Goal: Information Seeking & Learning: Find specific fact

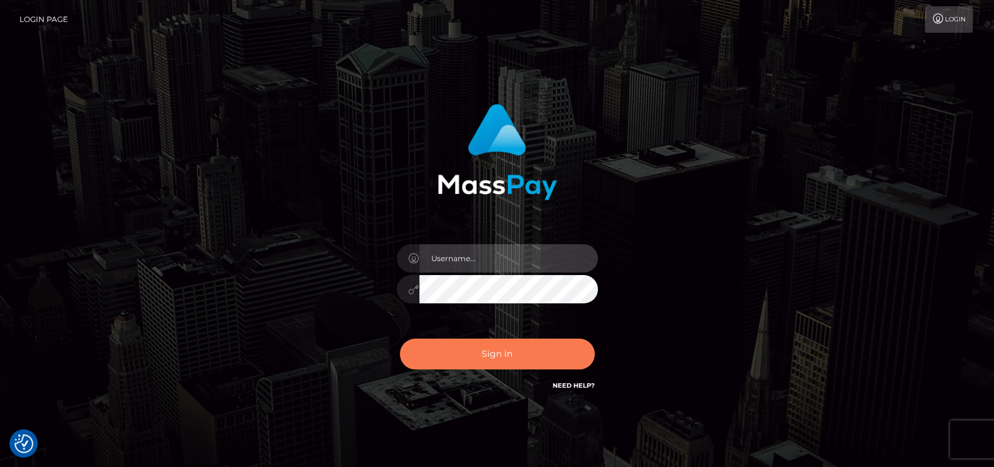
type input "petros.kidane"
click at [529, 360] on button "Sign in" at bounding box center [497, 353] width 195 height 31
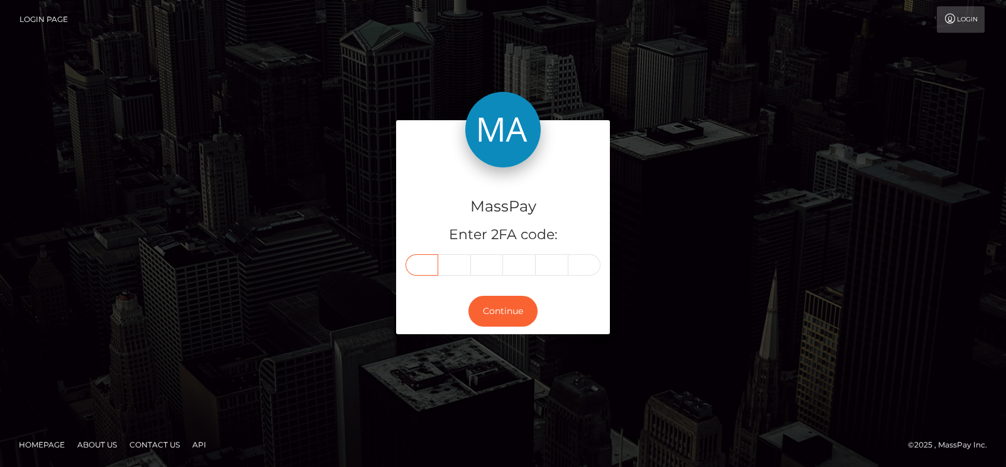
click at [416, 267] on input "text" at bounding box center [422, 264] width 33 height 21
paste input "9"
type input "9"
type input "3"
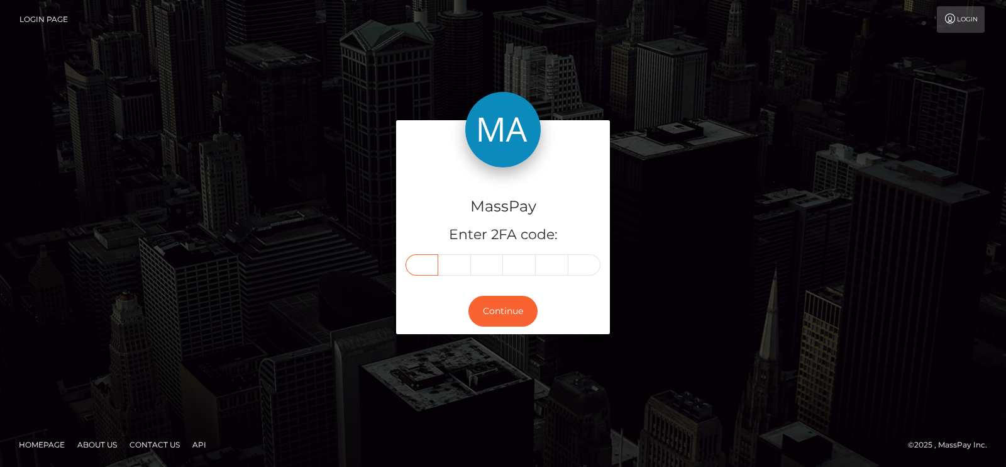
type input "4"
type input "8"
type input "4"
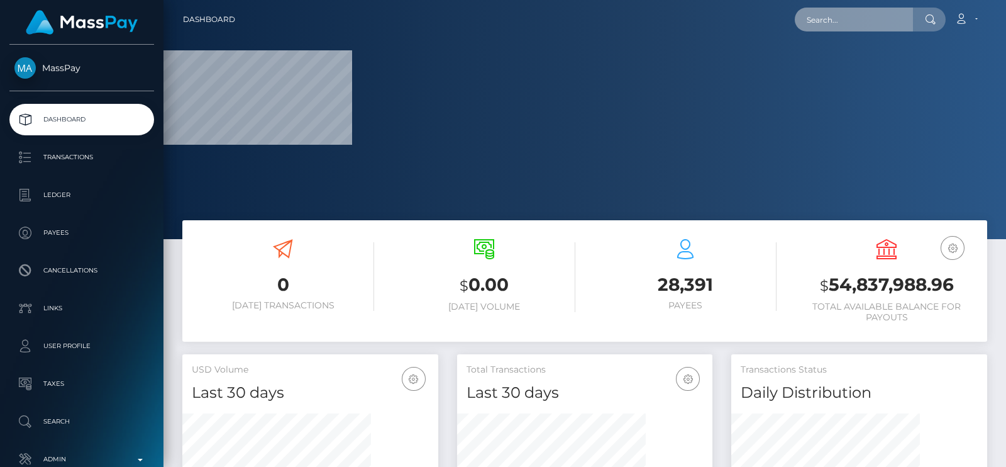
click at [840, 20] on input "text" at bounding box center [854, 20] width 118 height 24
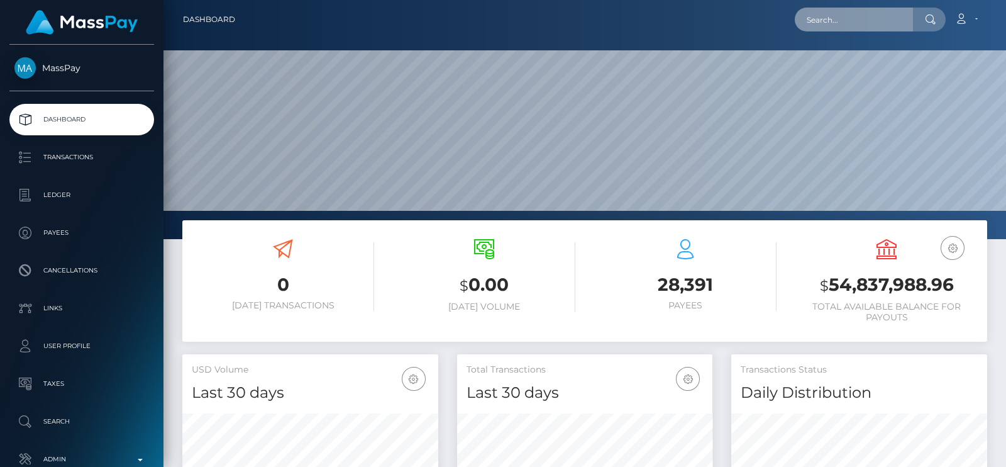
paste input "[EMAIL_ADDRESS][DOMAIN_NAME]"
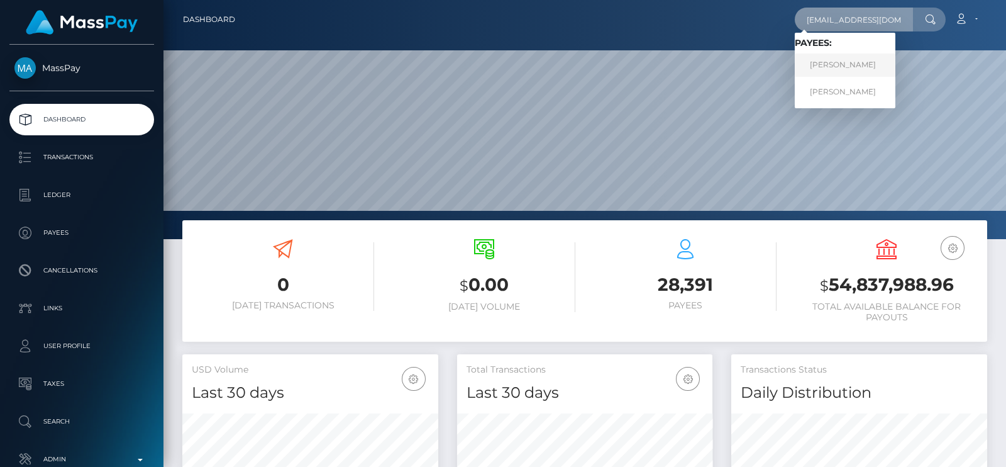
type input "[EMAIL_ADDRESS][DOMAIN_NAME]"
click at [851, 58] on link "[PERSON_NAME]" at bounding box center [845, 64] width 101 height 23
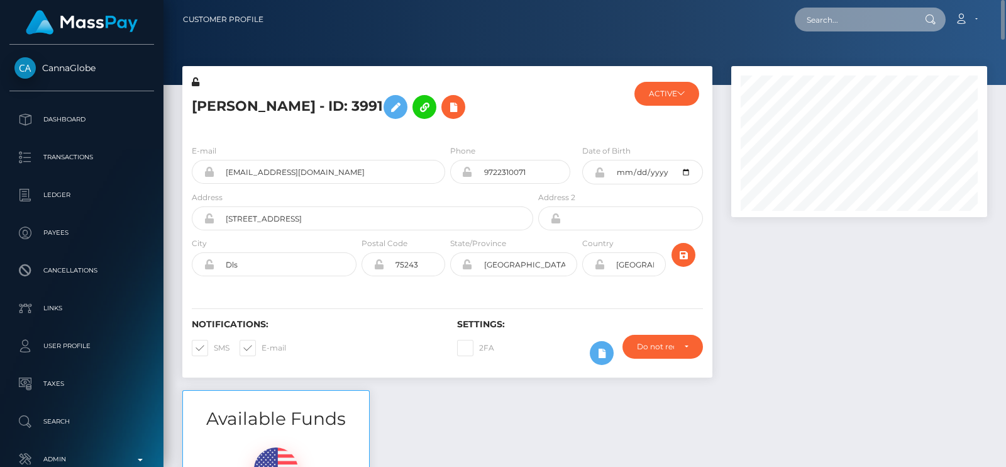
click at [823, 17] on input "text" at bounding box center [854, 20] width 118 height 24
paste input "[EMAIL_ADDRESS][DOMAIN_NAME]"
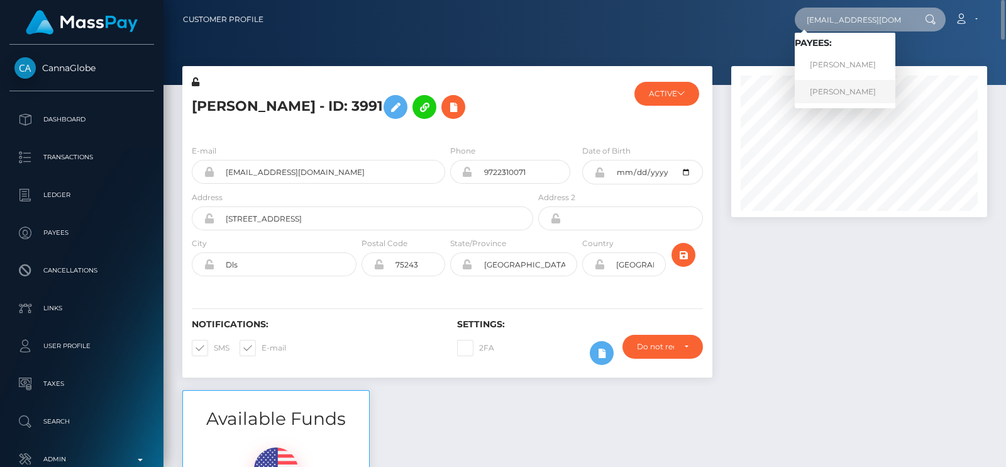
type input "[EMAIL_ADDRESS][DOMAIN_NAME]"
click at [851, 91] on link "Robert Beachum" at bounding box center [845, 91] width 101 height 23
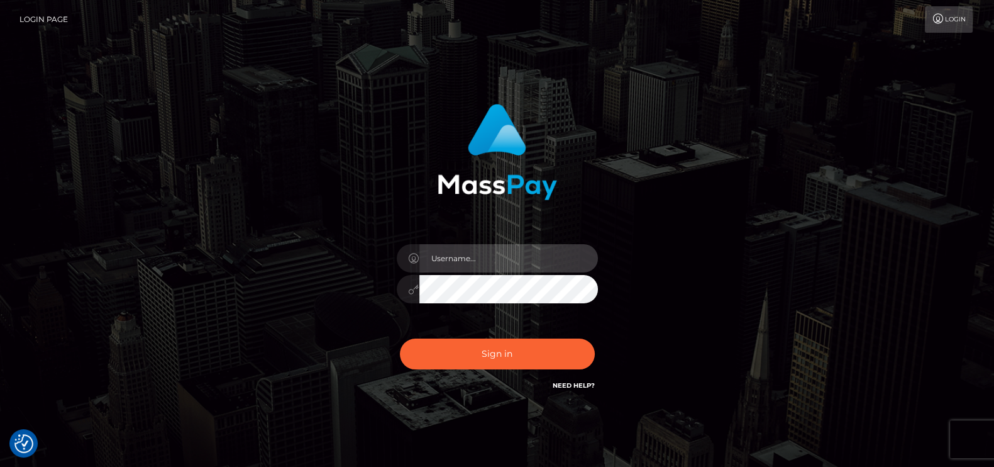
type input "petros.kidane"
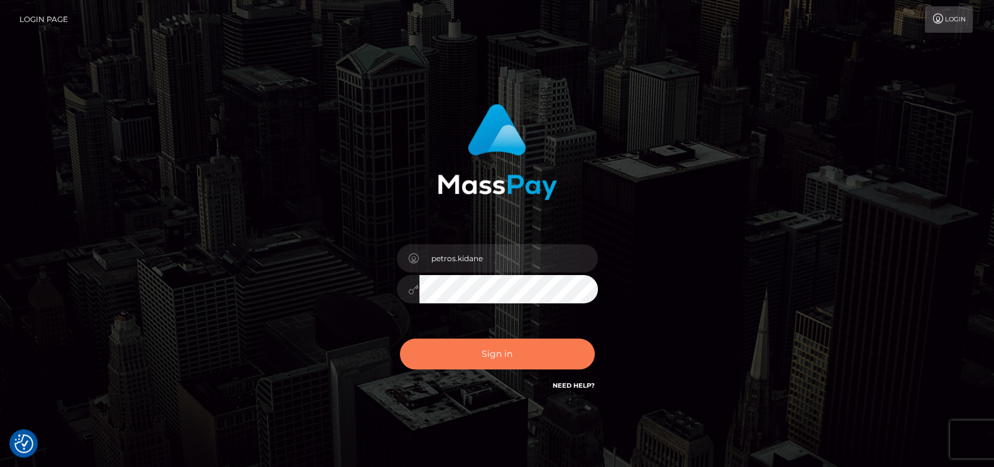
click at [468, 338] on button "Sign in" at bounding box center [497, 353] width 195 height 31
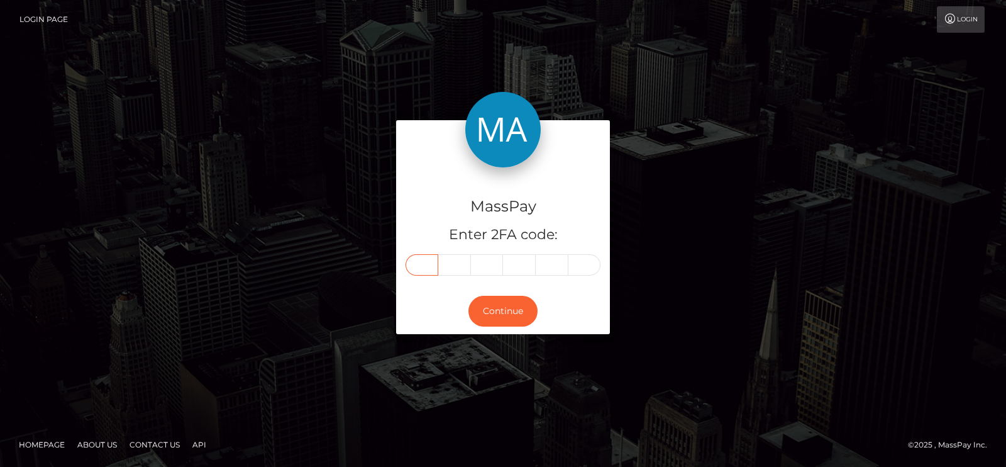
paste input "3"
type input "3"
type input "2"
type input "7"
type input "5"
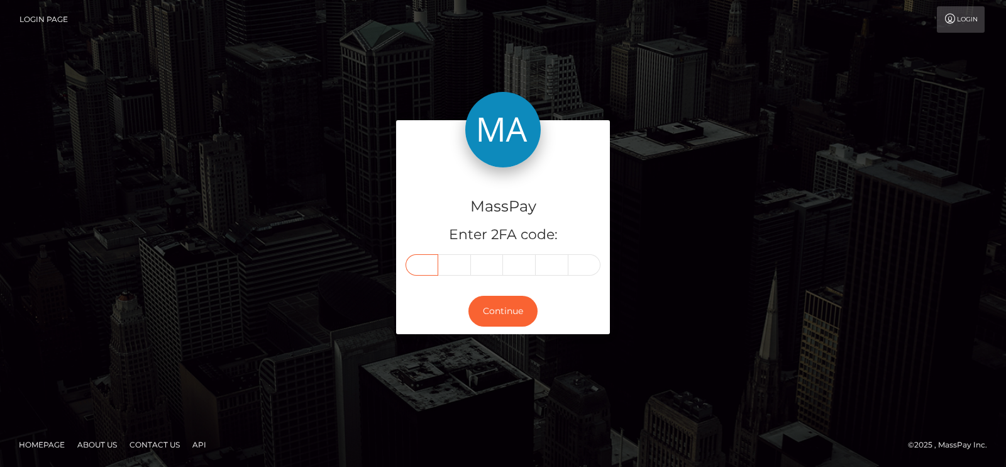
type input "2"
type input "6"
click at [436, 280] on div "MassPay Enter 2FA code: 3 2 7 5 2 6 327526" at bounding box center [503, 227] width 214 height 121
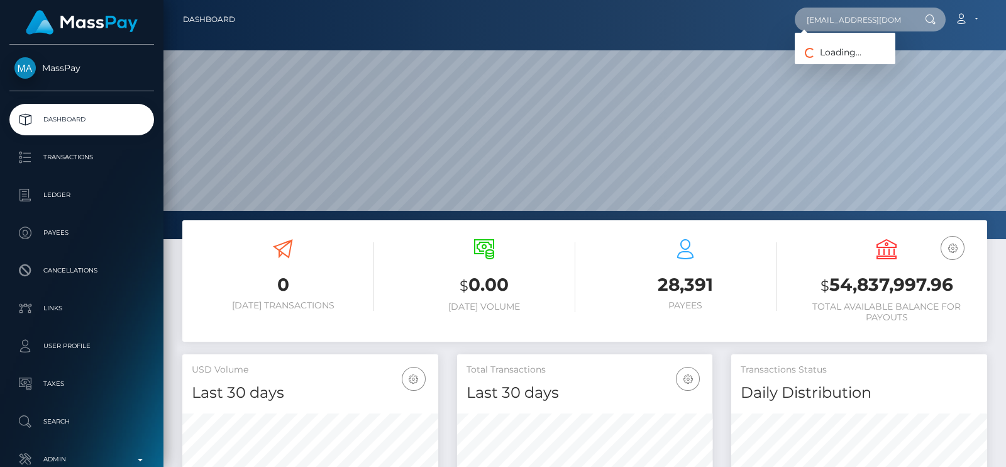
paste input "Jackson John"
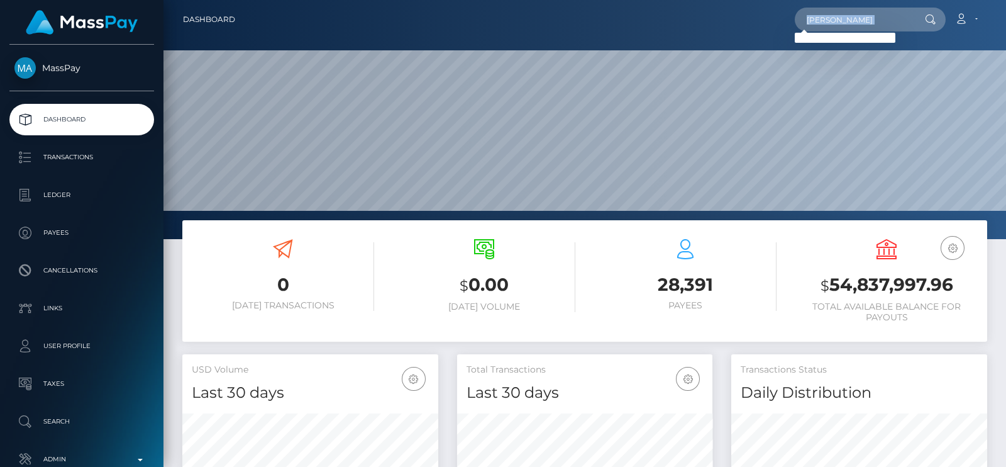
drag, startPoint x: 917, startPoint y: 18, endPoint x: 872, endPoint y: 20, distance: 45.3
click at [872, 20] on div "Jackson John Loading... Loading..." at bounding box center [870, 20] width 151 height 24
drag, startPoint x: 872, startPoint y: 20, endPoint x: 774, endPoint y: 16, distance: 97.5
click at [774, 16] on div "Jackson John Loading... Loading... Account Edit Profile Logout" at bounding box center [615, 19] width 741 height 26
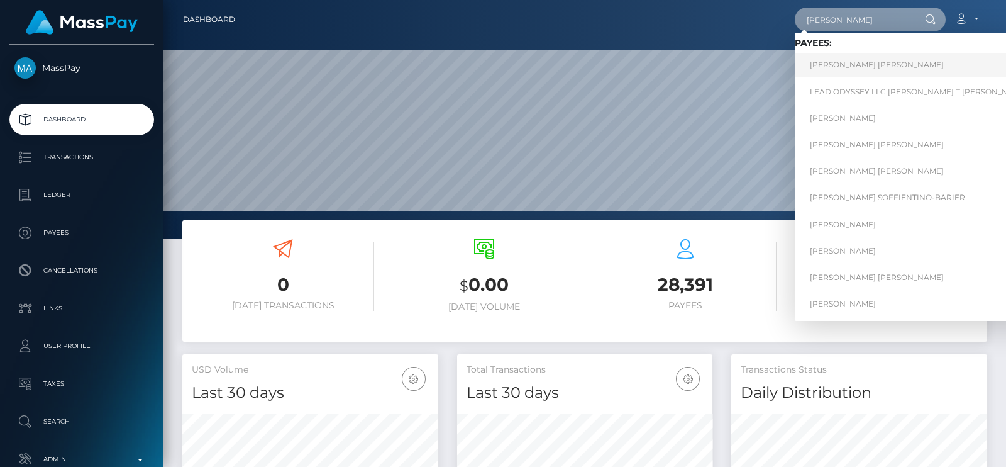
type input "Jackson"
click at [846, 59] on link "Jackson Jackson" at bounding box center [940, 64] width 291 height 23
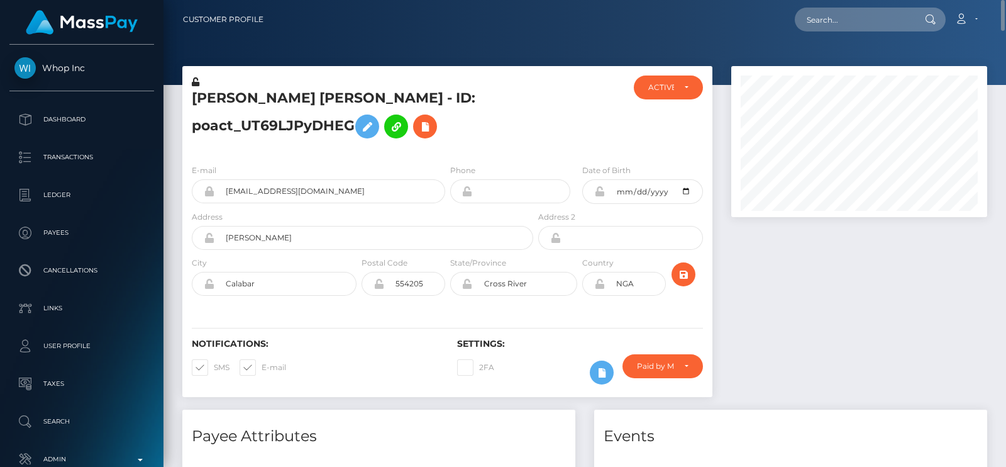
click at [832, 1] on nav "Customer Profile Loading... Loading... Account" at bounding box center [584, 19] width 843 height 39
click at [827, 29] on input "text" at bounding box center [854, 20] width 118 height 24
paste input "[DOMAIN_NAME][EMAIL_ADDRESS][DOMAIN_NAME]"
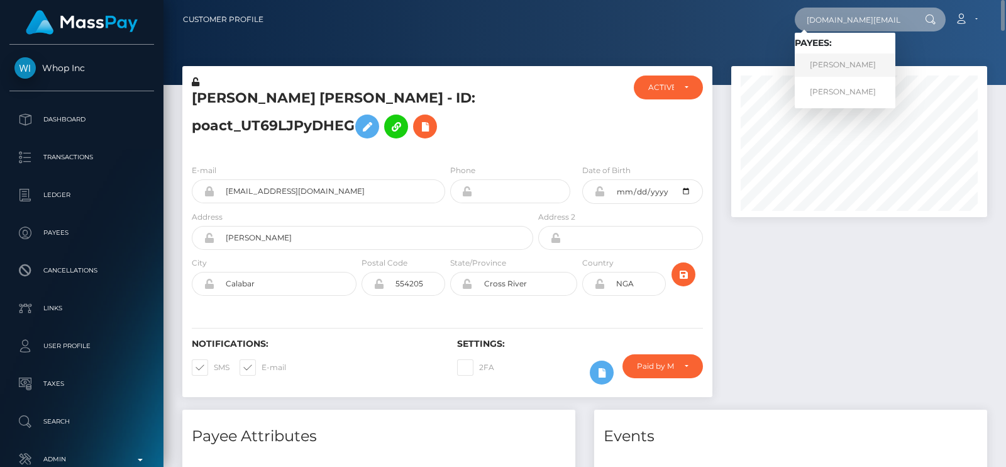
type input "[DOMAIN_NAME][EMAIL_ADDRESS][DOMAIN_NAME]"
click at [834, 68] on link "[PERSON_NAME]" at bounding box center [845, 64] width 101 height 23
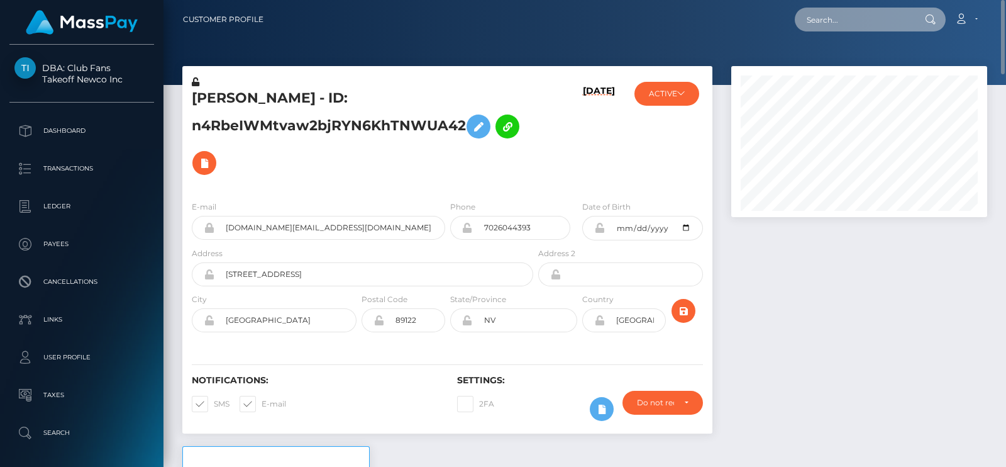
click at [830, 26] on input "text" at bounding box center [854, 20] width 118 height 24
paste input "[DOMAIN_NAME][EMAIL_ADDRESS][DOMAIN_NAME]"
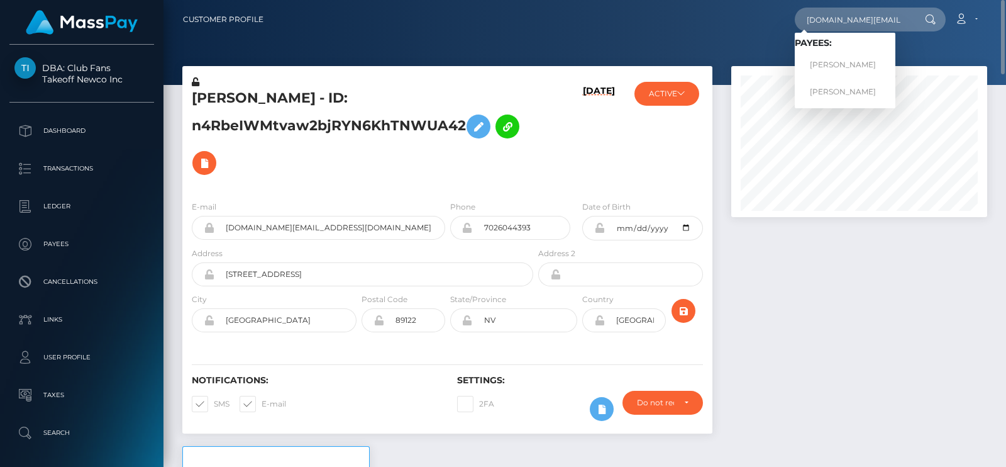
click at [831, 106] on div "Loading... Loading... Payees: [PERSON_NAME] [PERSON_NAME]" at bounding box center [845, 70] width 101 height 75
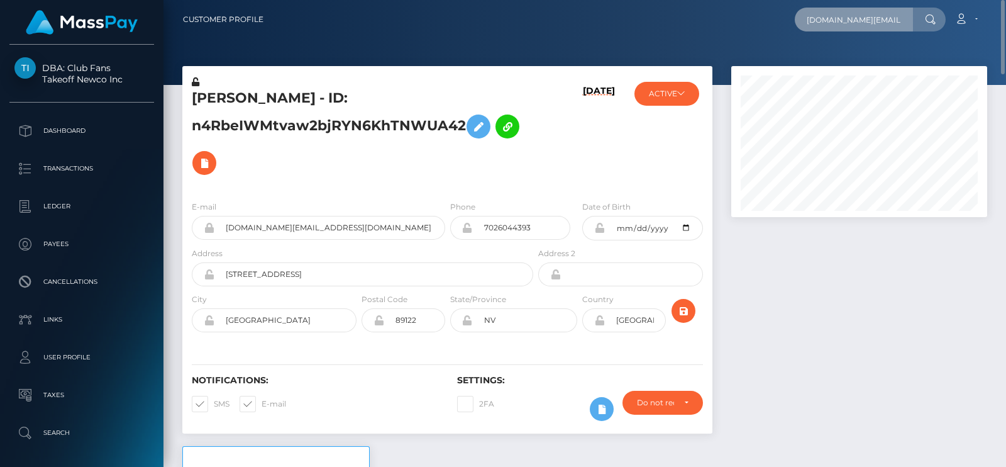
click at [898, 26] on input "[DOMAIN_NAME][EMAIL_ADDRESS][DOMAIN_NAME]" at bounding box center [854, 20] width 118 height 24
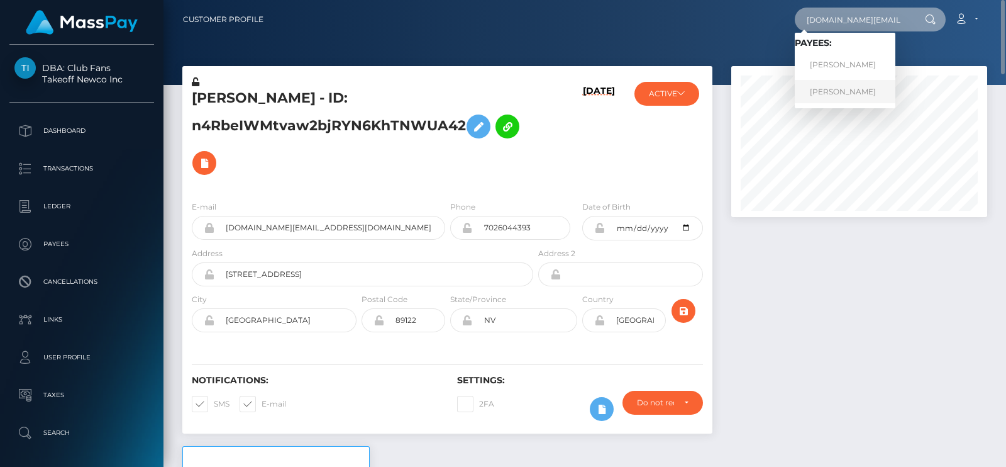
type input "[DOMAIN_NAME][EMAIL_ADDRESS][DOMAIN_NAME]"
click at [841, 87] on link "[PERSON_NAME]" at bounding box center [845, 91] width 101 height 23
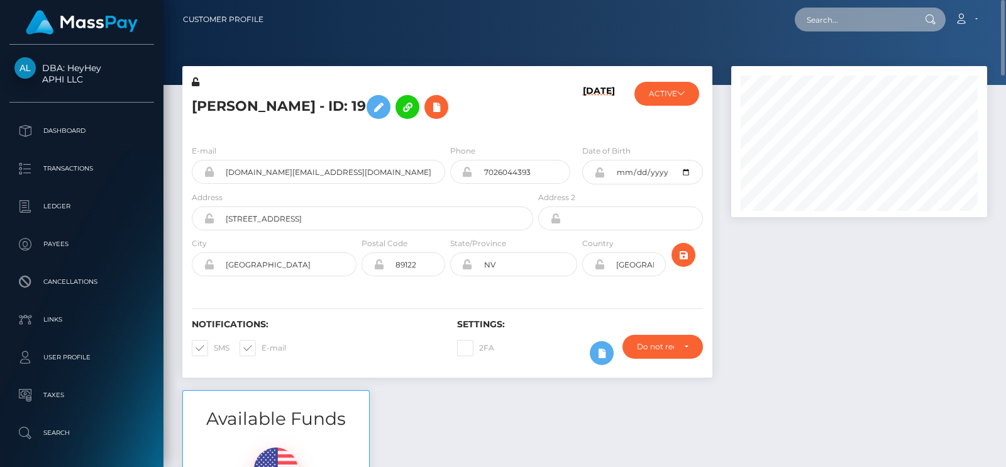
click at [849, 16] on input "text" at bounding box center [854, 20] width 118 height 24
paste input "[DOMAIN_NAME][EMAIL_ADDRESS][DOMAIN_NAME]"
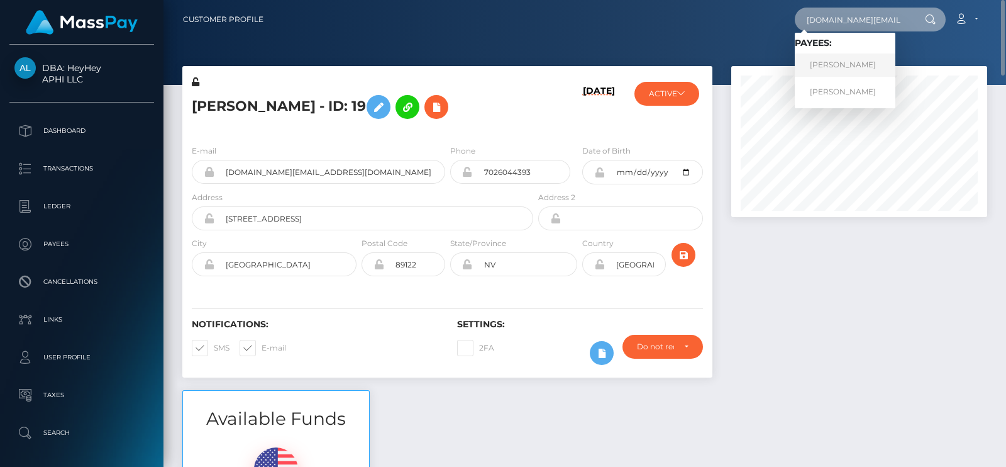
type input "[DOMAIN_NAME][EMAIL_ADDRESS][DOMAIN_NAME]"
click at [825, 69] on link "Brittany Hampton" at bounding box center [845, 64] width 101 height 23
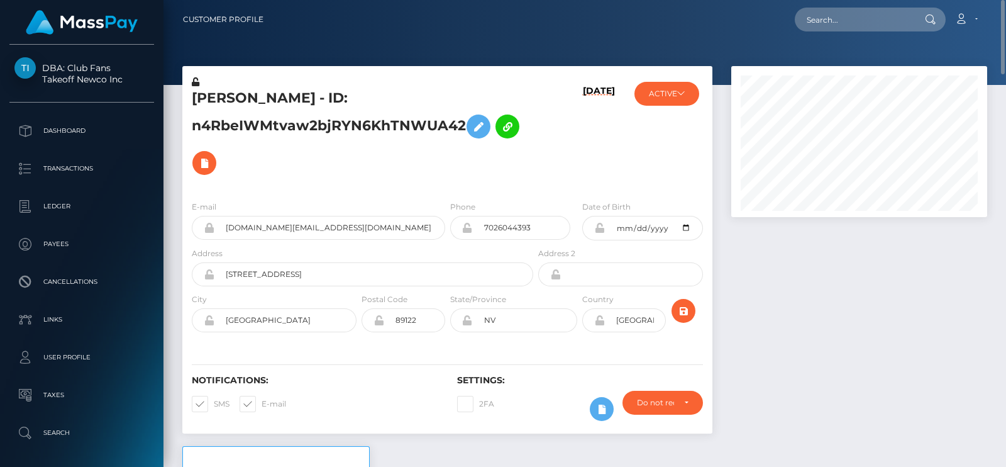
click at [230, 99] on h5 "[PERSON_NAME] - ID: n4RbeIWMtvaw2bjRYN6KhTNWUA42" at bounding box center [359, 135] width 335 height 92
copy h5 "[PERSON_NAME]"
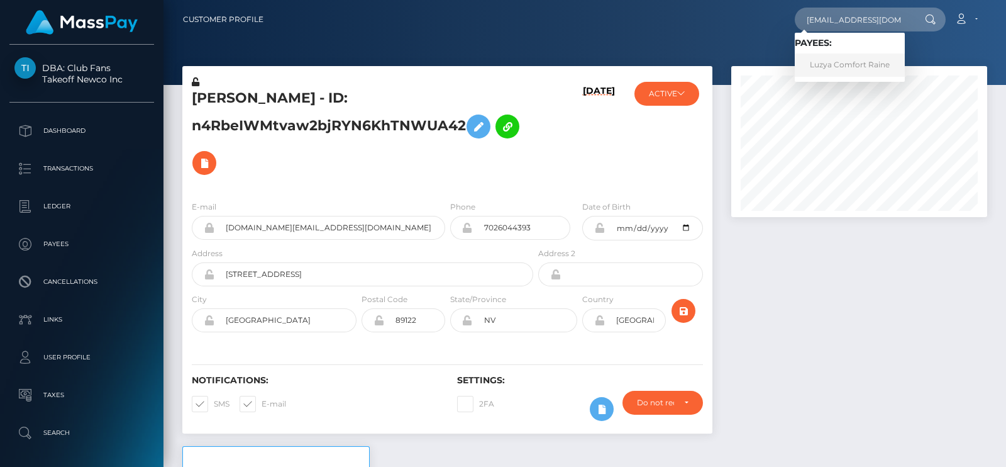
type input "[EMAIL_ADDRESS][DOMAIN_NAME]"
click at [871, 58] on link "Luzya Comfort Raine" at bounding box center [850, 64] width 110 height 23
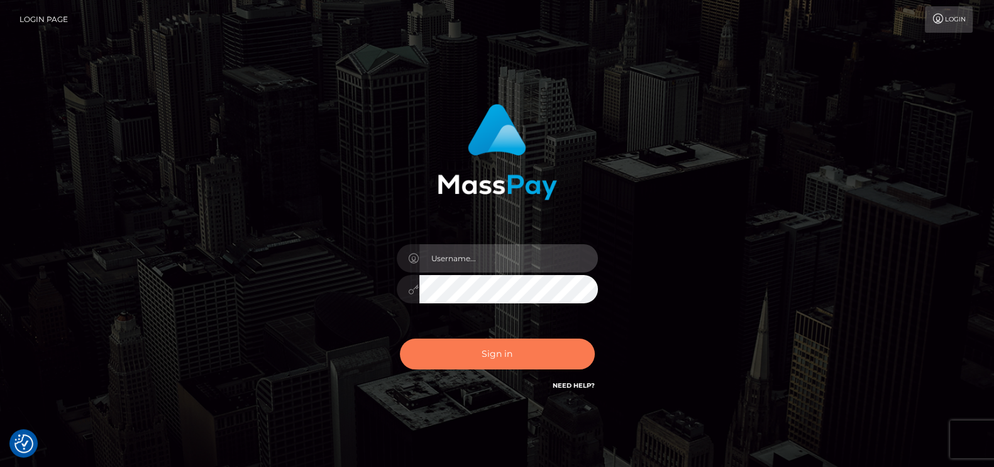
type input "petros.kidane"
click at [496, 363] on button "Sign in" at bounding box center [497, 353] width 195 height 31
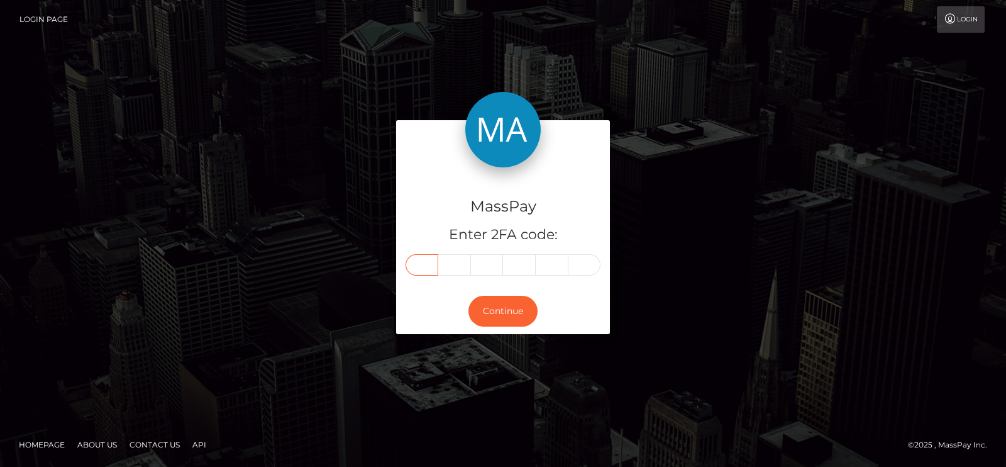
click at [414, 264] on input "text" at bounding box center [422, 264] width 33 height 21
paste input "9"
type input "9"
type input "6"
type input "7"
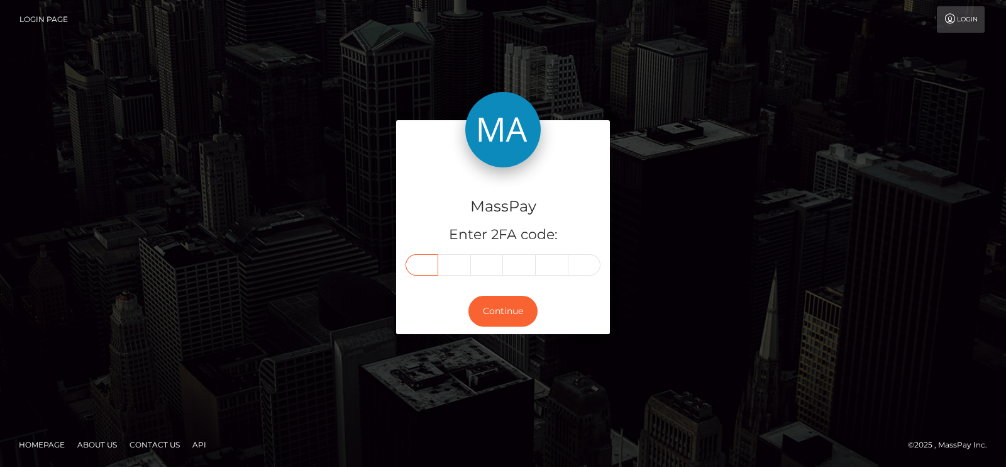
type input "7"
type input "6"
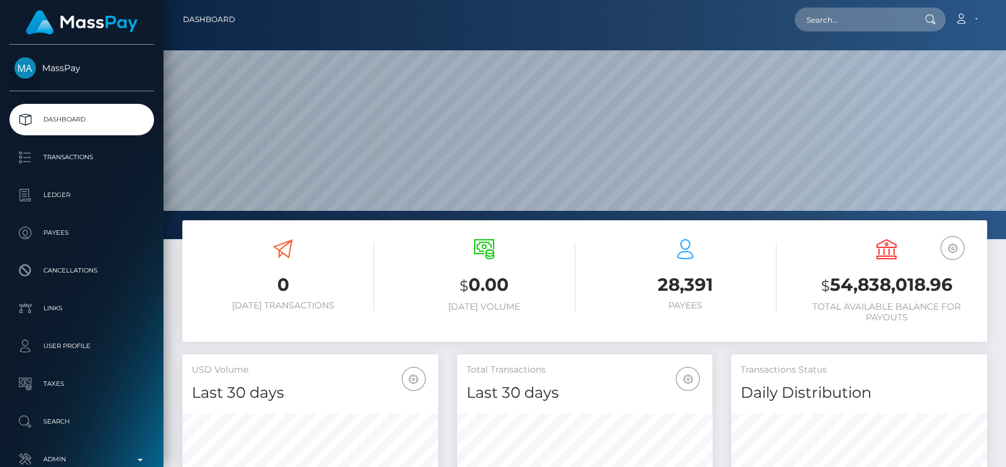
scroll to position [223, 255]
drag, startPoint x: 0, startPoint y: 0, endPoint x: 880, endPoint y: 20, distance: 880.0
click at [880, 20] on input "text" at bounding box center [854, 20] width 118 height 24
click at [849, 21] on input "text" at bounding box center [854, 20] width 118 height 24
paste input "maglife.xyz@gmail.com"
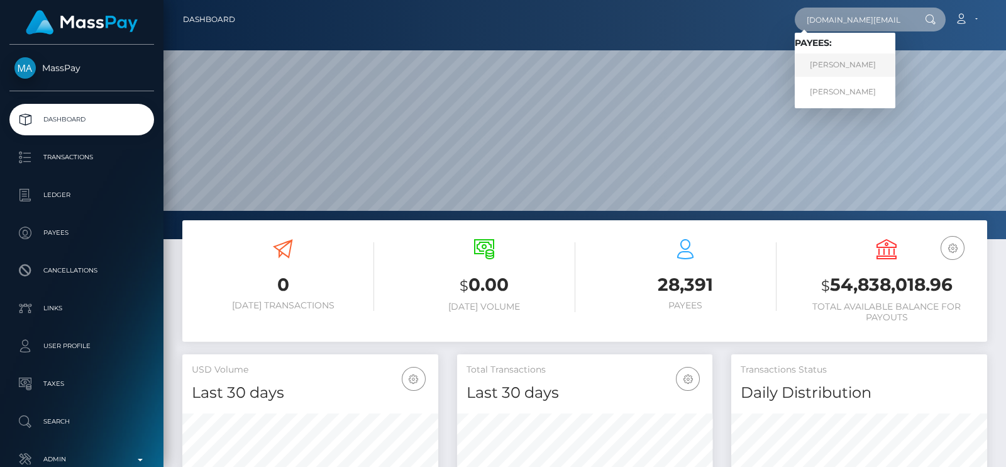
type input "maglife.xyz@gmail.com"
click at [829, 57] on link "Brittany Hampton" at bounding box center [845, 64] width 101 height 23
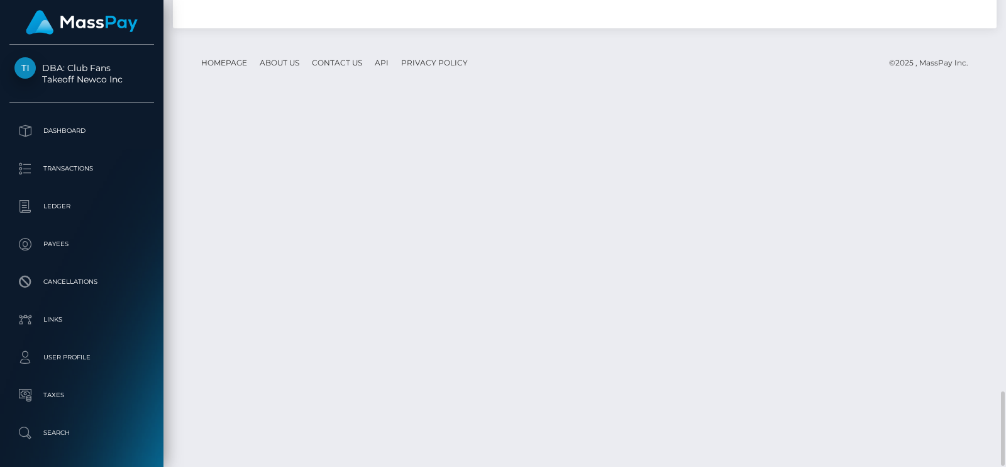
scroll to position [150, 255]
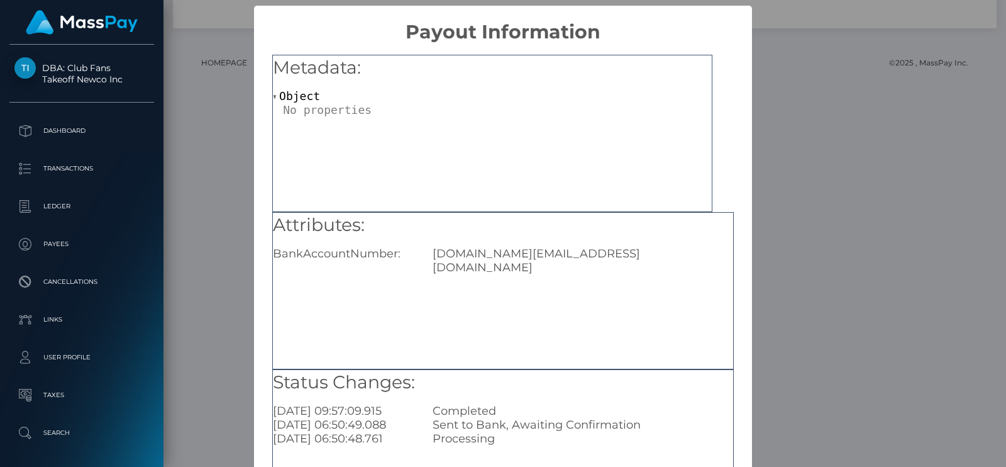
scroll to position [131, 0]
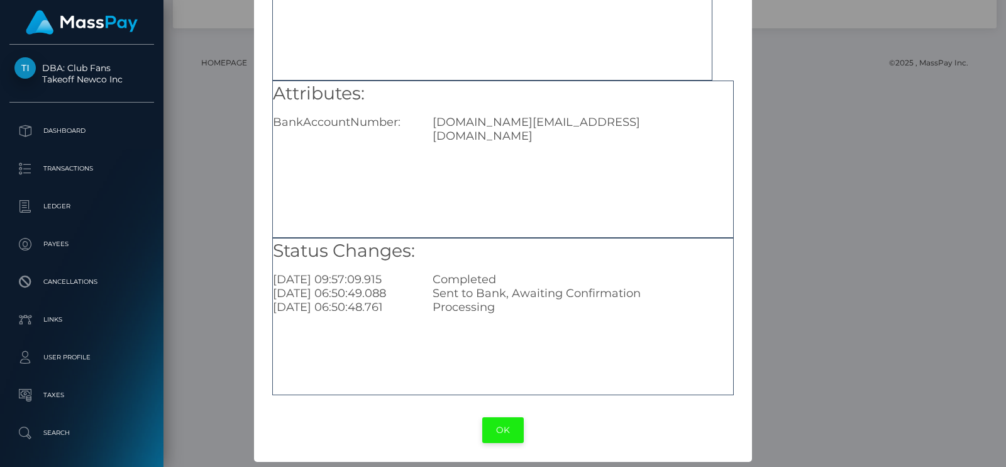
click at [503, 429] on button "OK" at bounding box center [503, 430] width 42 height 26
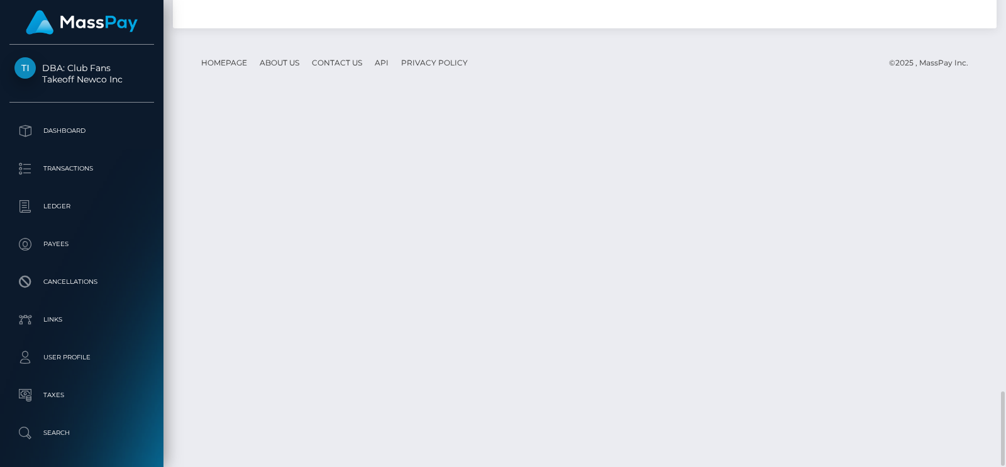
scroll to position [150, 255]
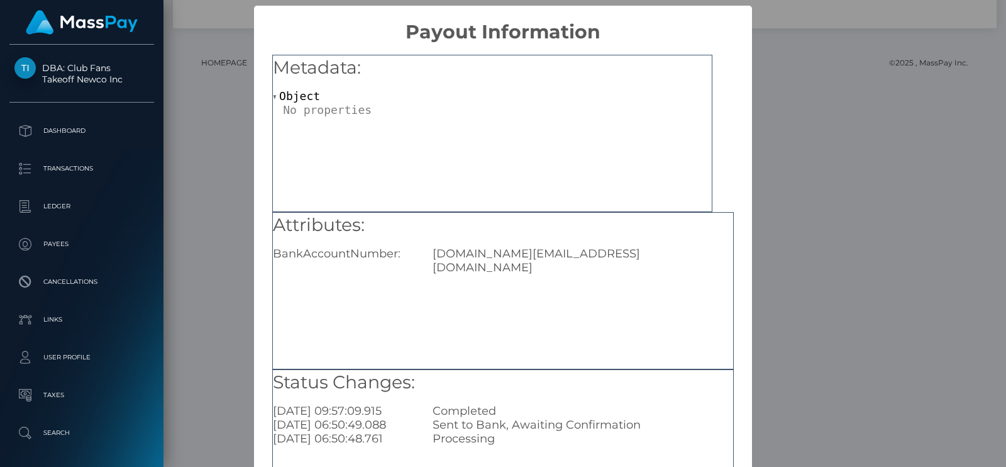
scroll to position [131, 0]
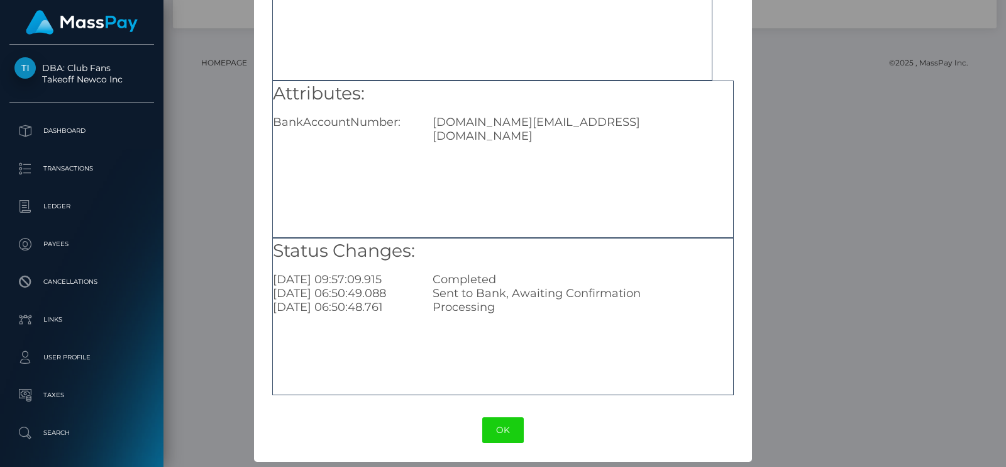
click at [497, 428] on button "OK" at bounding box center [503, 430] width 42 height 26
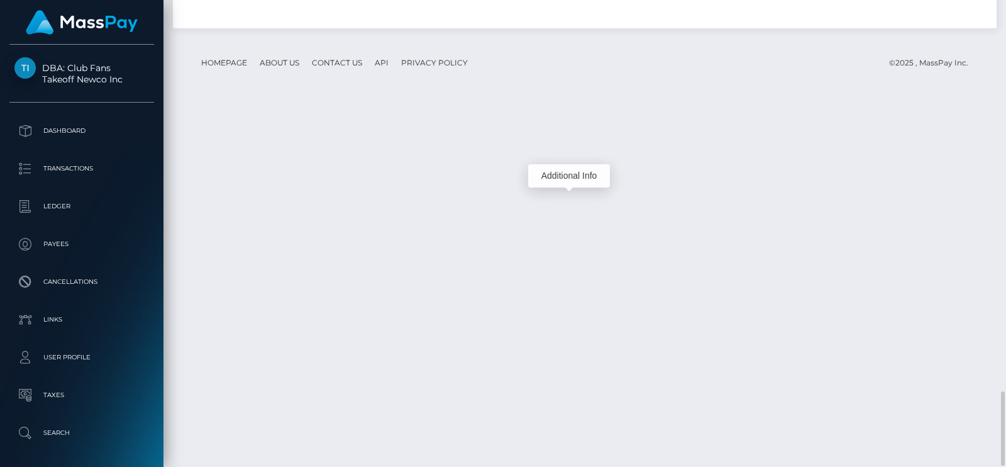
scroll to position [150, 255]
drag, startPoint x: 290, startPoint y: 191, endPoint x: 325, endPoint y: 190, distance: 35.2
copy link "Venmo"
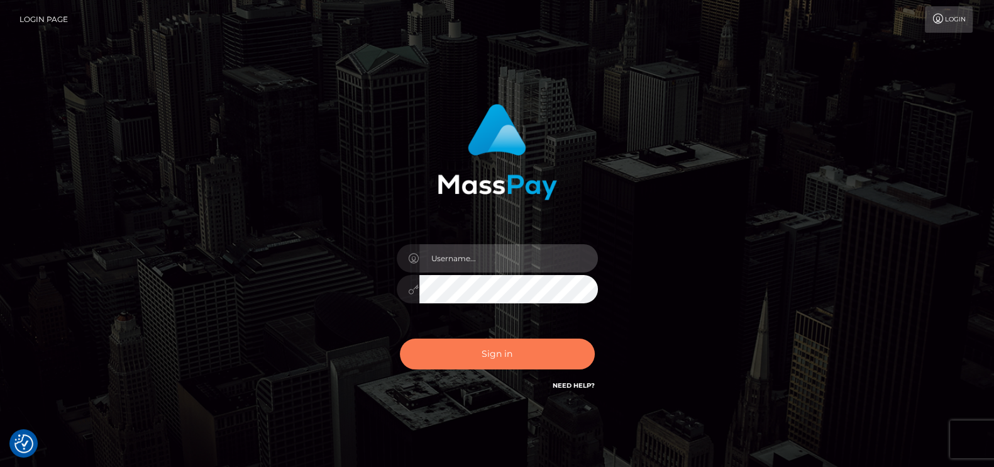
type input "petros.kidane"
click at [490, 355] on button "Sign in" at bounding box center [497, 353] width 195 height 31
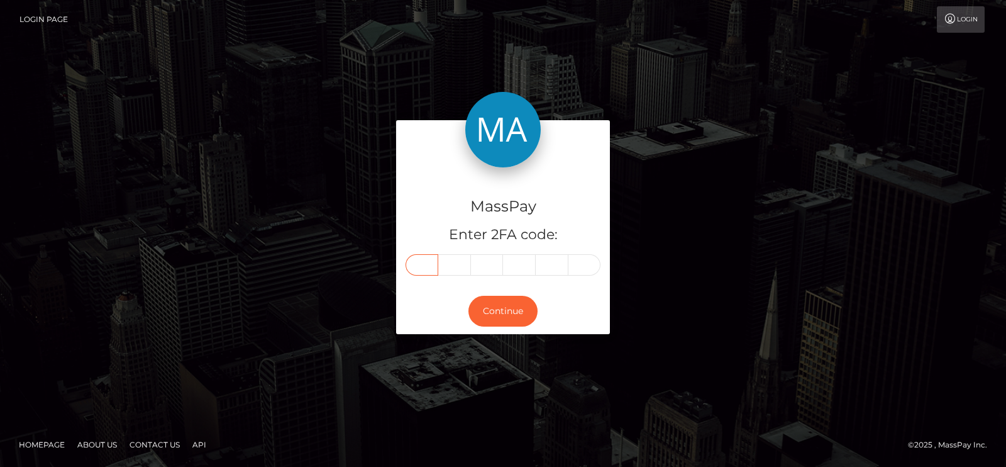
click at [428, 259] on input "text" at bounding box center [422, 264] width 33 height 21
paste input "2"
type input "2"
type input "5"
type input "1"
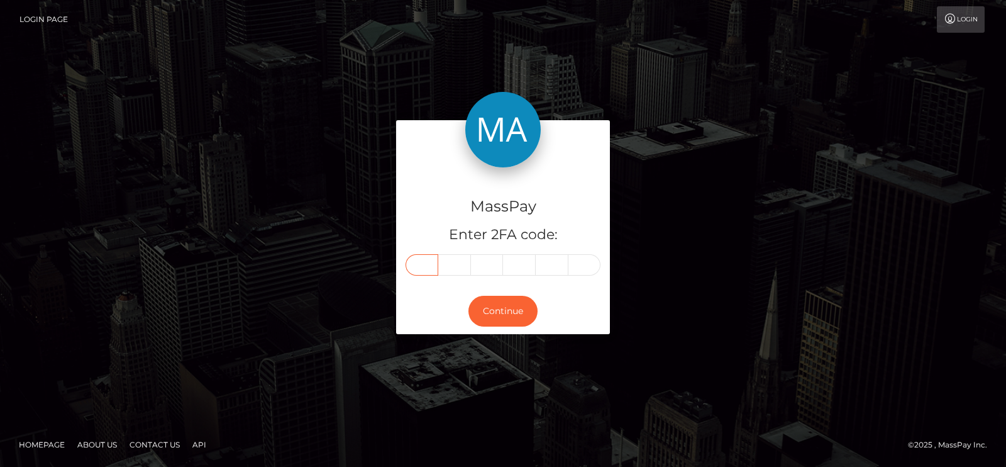
type input "2"
type input "9"
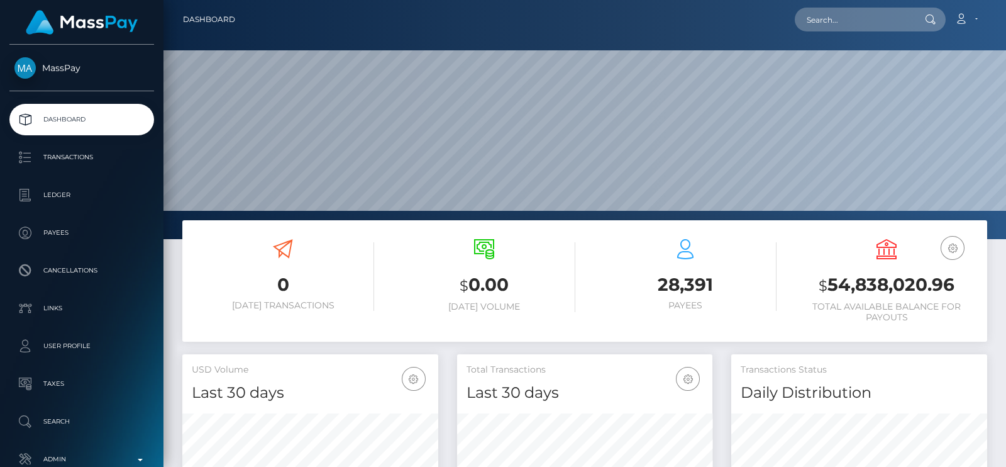
scroll to position [223, 255]
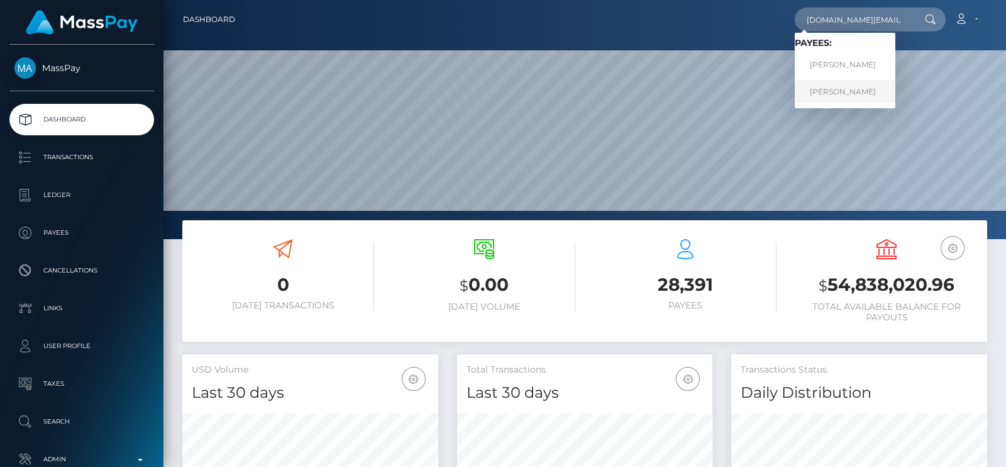
type input "[DOMAIN_NAME][EMAIL_ADDRESS][DOMAIN_NAME]"
click at [839, 83] on link "[PERSON_NAME]" at bounding box center [845, 91] width 101 height 23
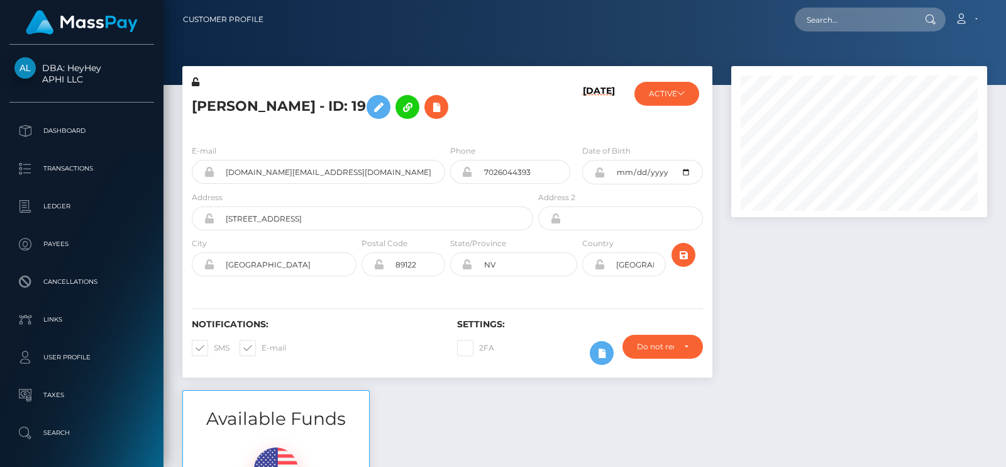
scroll to position [150, 255]
